Goal: Find specific page/section: Find specific page/section

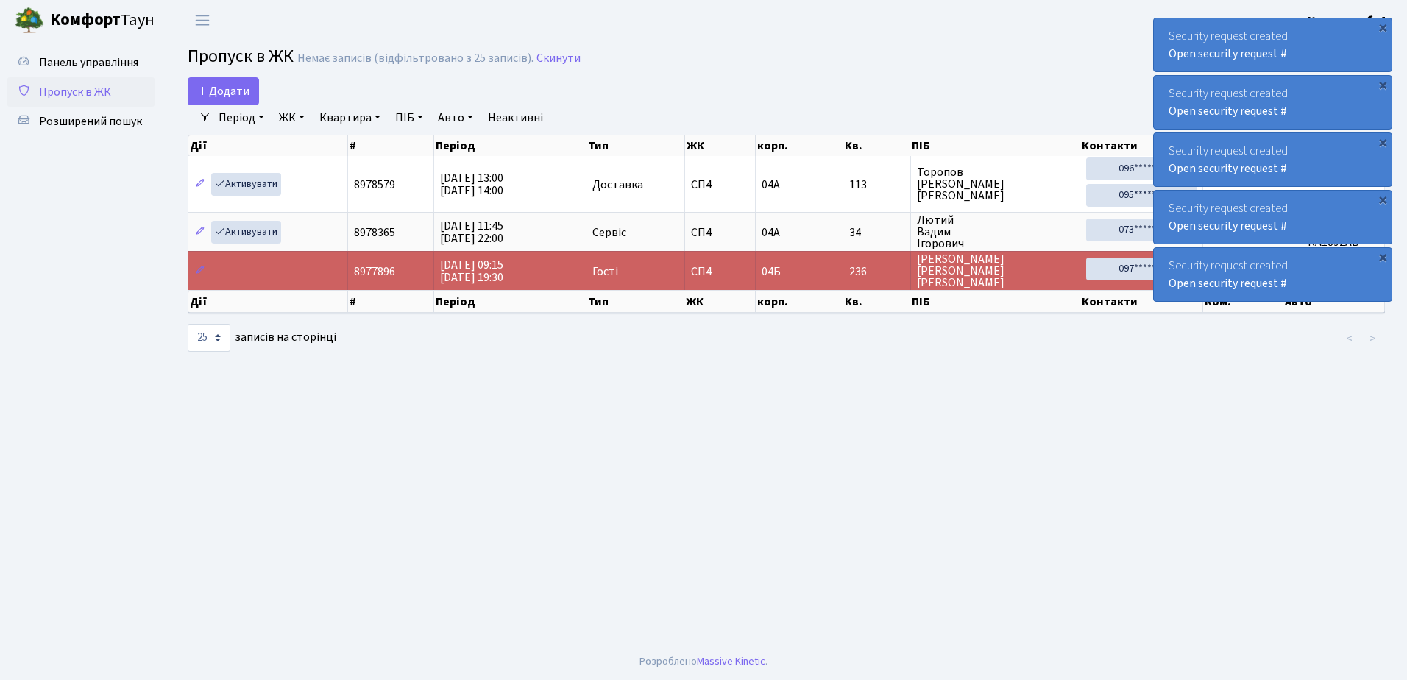
select select "25"
click at [75, 116] on span "Розширений пошук" at bounding box center [90, 121] width 103 height 16
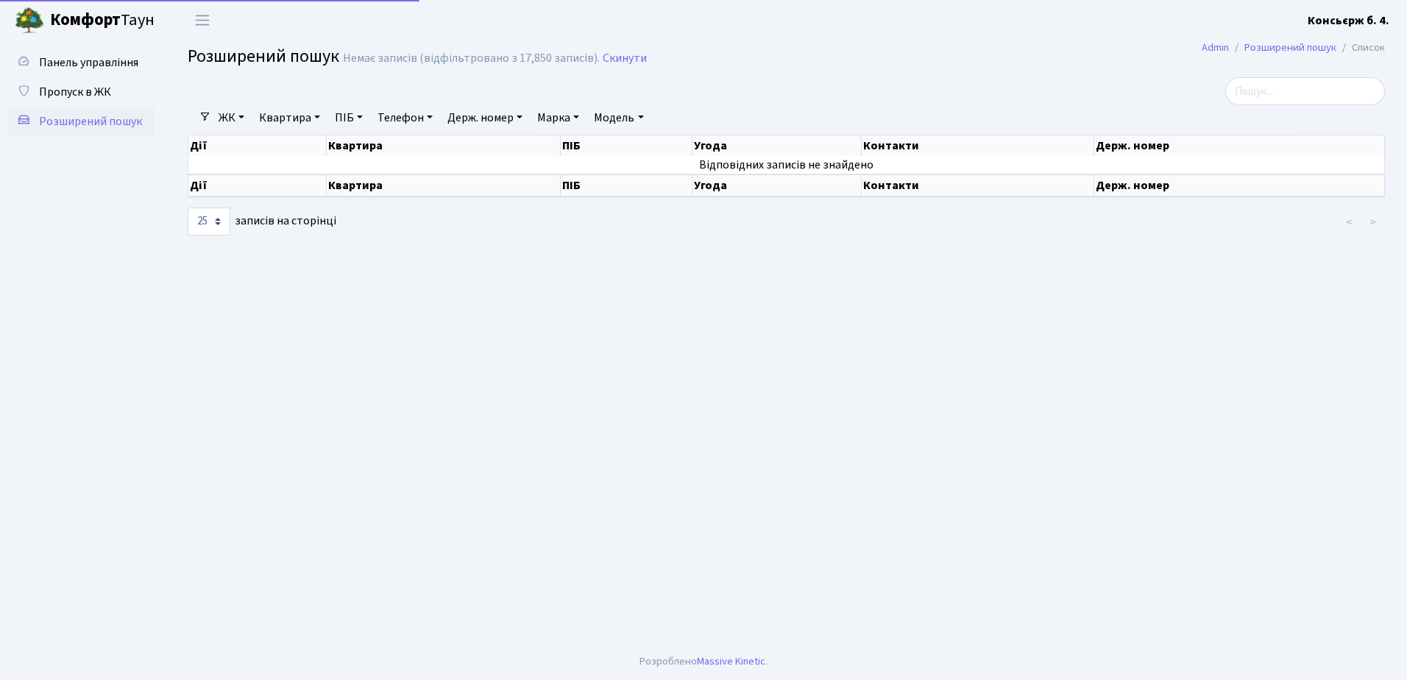
select select "25"
click at [85, 82] on link "Пропуск в ЖК" at bounding box center [80, 91] width 147 height 29
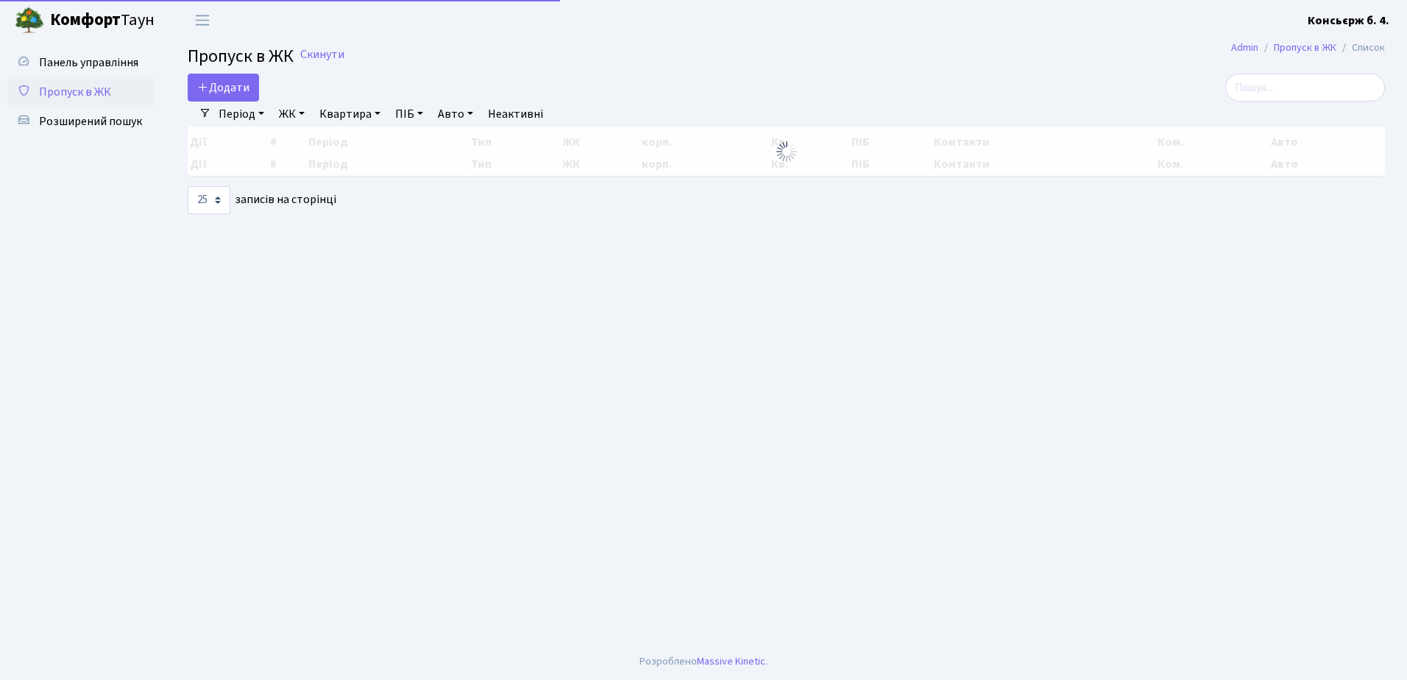
select select "25"
